Goal: Information Seeking & Learning: Learn about a topic

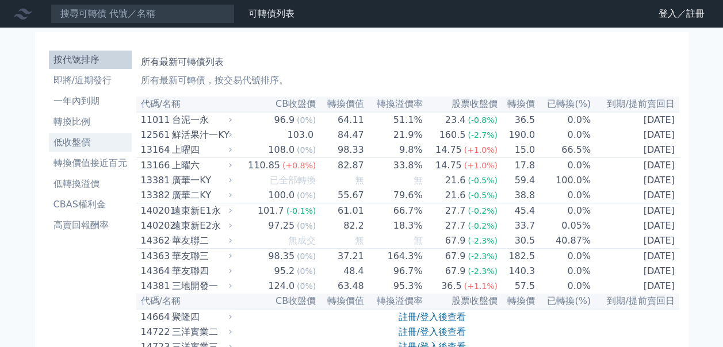
click at [75, 148] on li "低收盤價" at bounding box center [90, 143] width 83 height 14
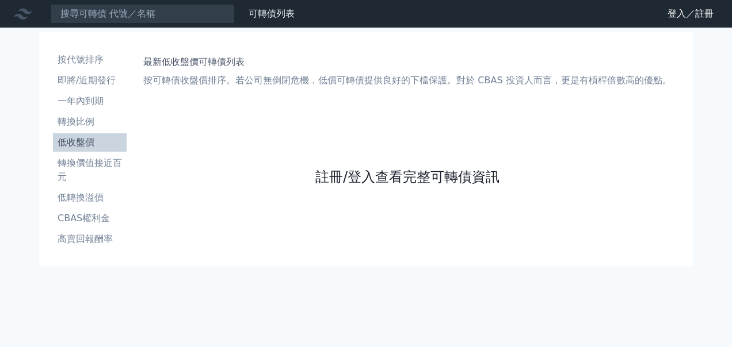
click at [368, 174] on link "註冊/登入查看完整可轉債資訊" at bounding box center [407, 177] width 184 height 18
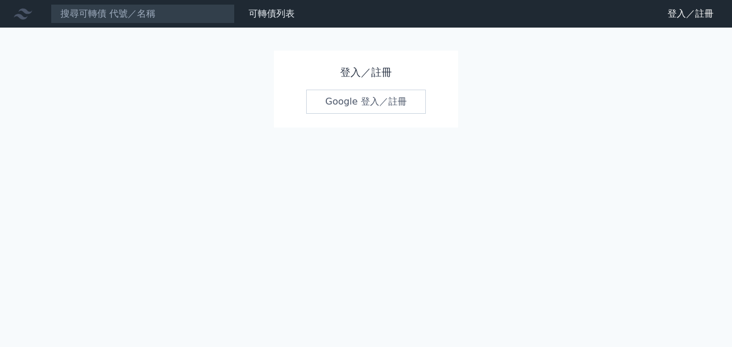
click at [374, 108] on link "Google 登入／註冊" at bounding box center [366, 102] width 120 height 24
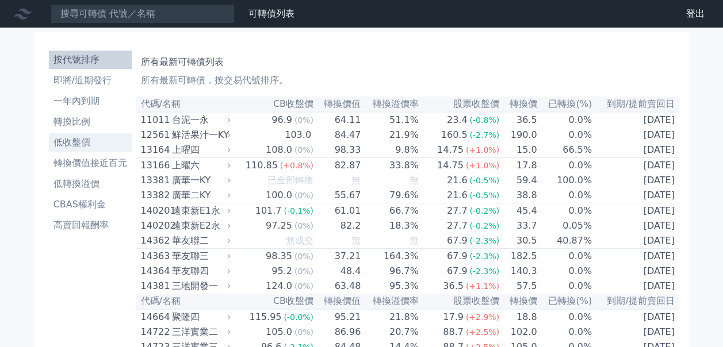
click at [78, 141] on li "低收盤價" at bounding box center [90, 143] width 83 height 14
click at [79, 144] on li "低收盤價" at bounding box center [90, 143] width 83 height 14
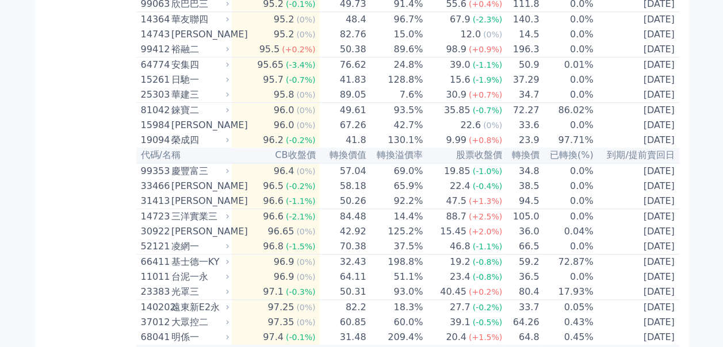
scroll to position [345, 0]
